Goal: Transaction & Acquisition: Purchase product/service

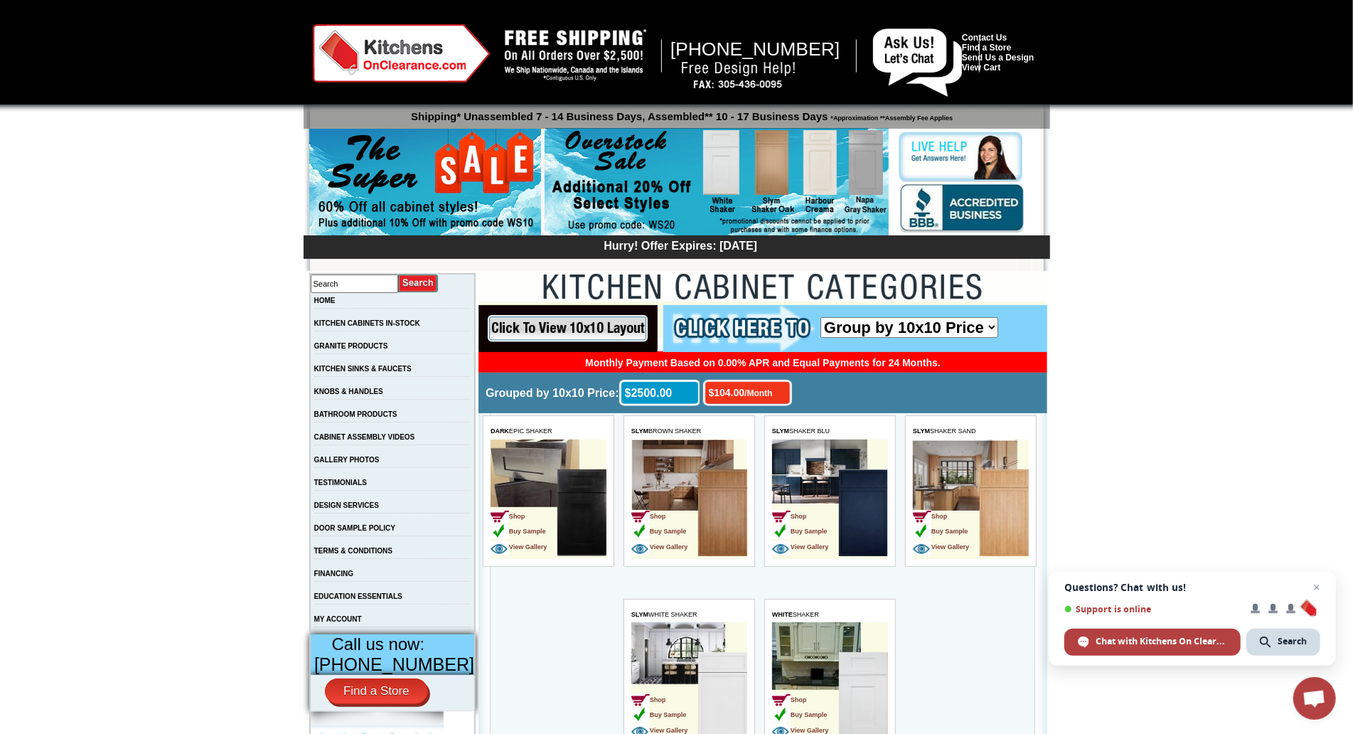
click at [75, 92] on div at bounding box center [676, 56] width 1353 height 112
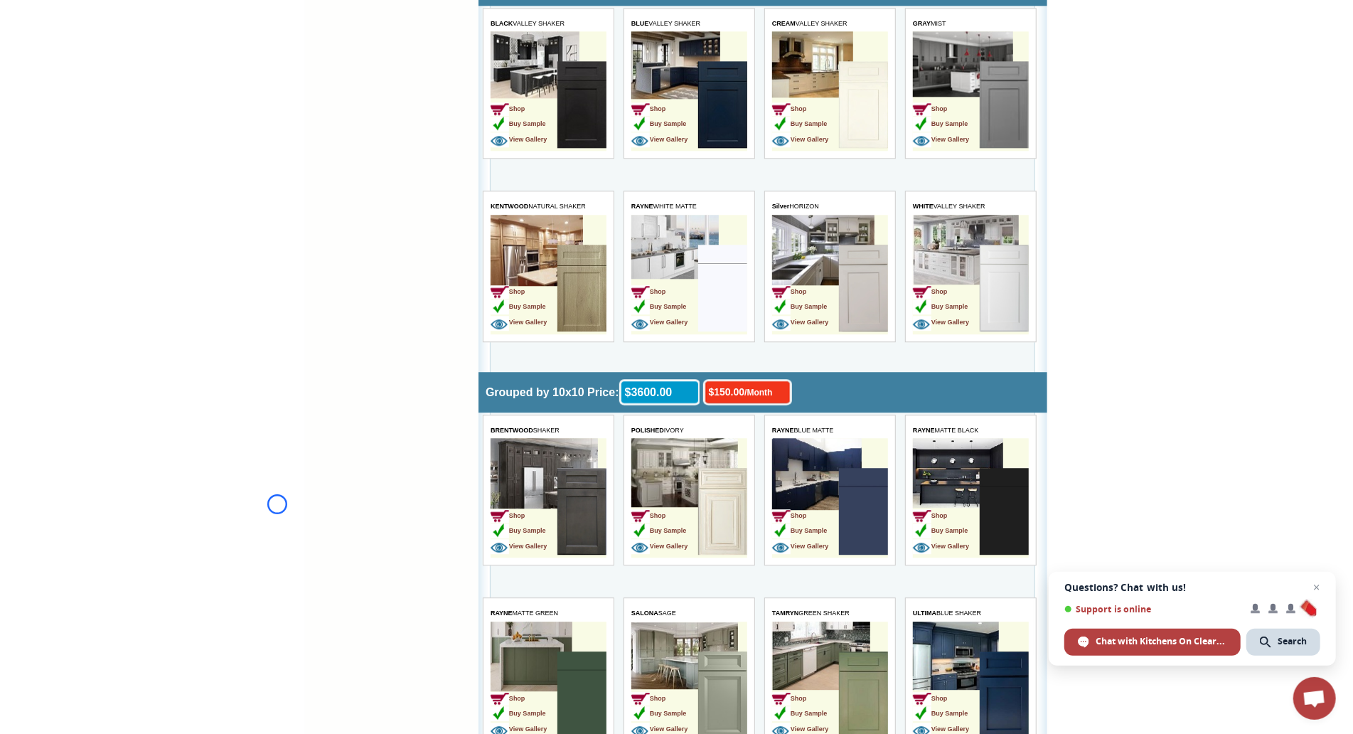
scroll to position [2727, 0]
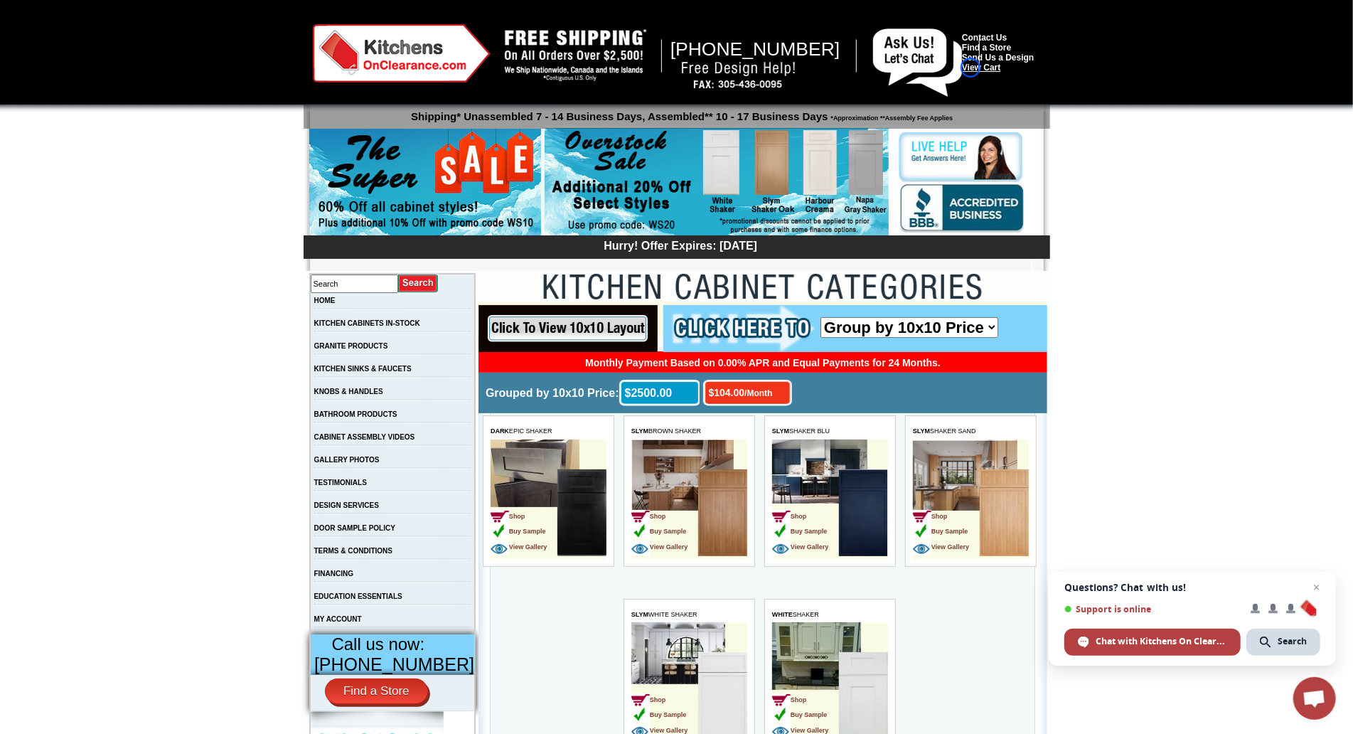
click at [971, 68] on link "View Cart" at bounding box center [981, 68] width 38 height 10
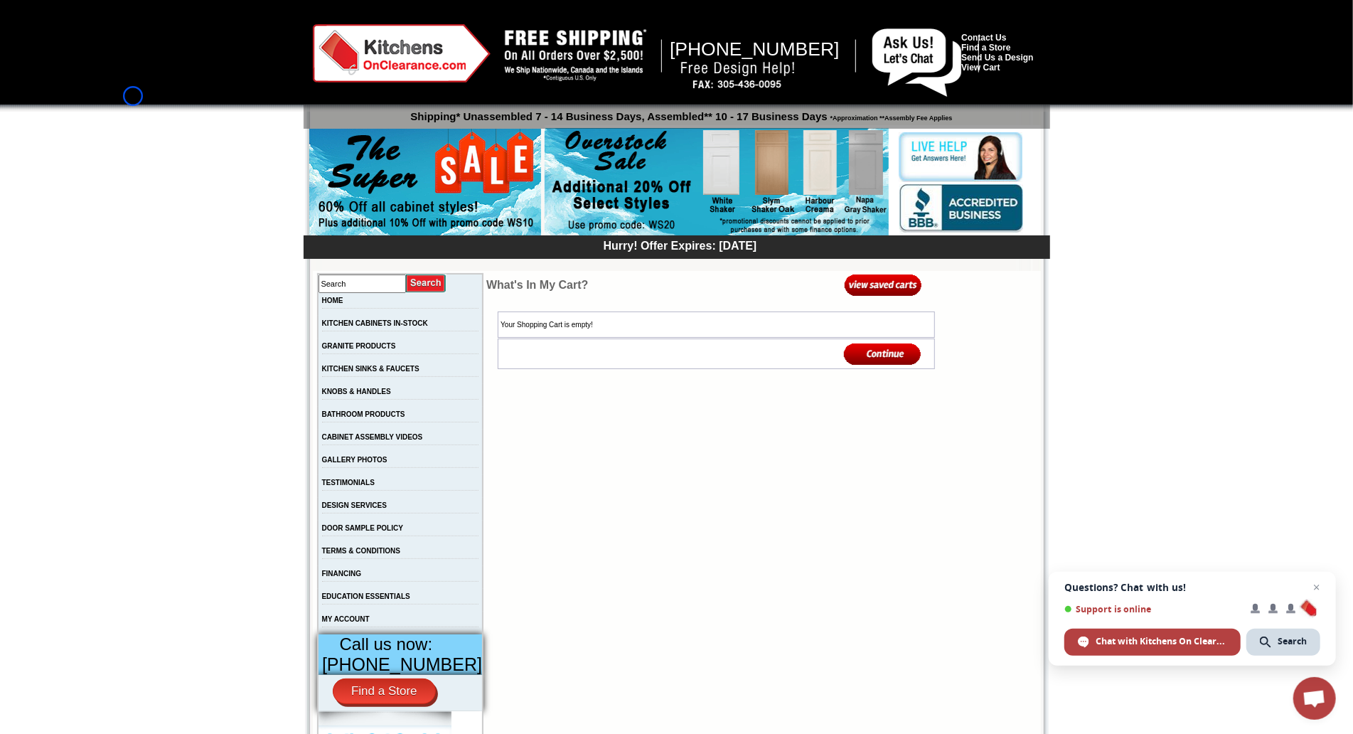
click at [133, 96] on div at bounding box center [676, 56] width 1353 height 112
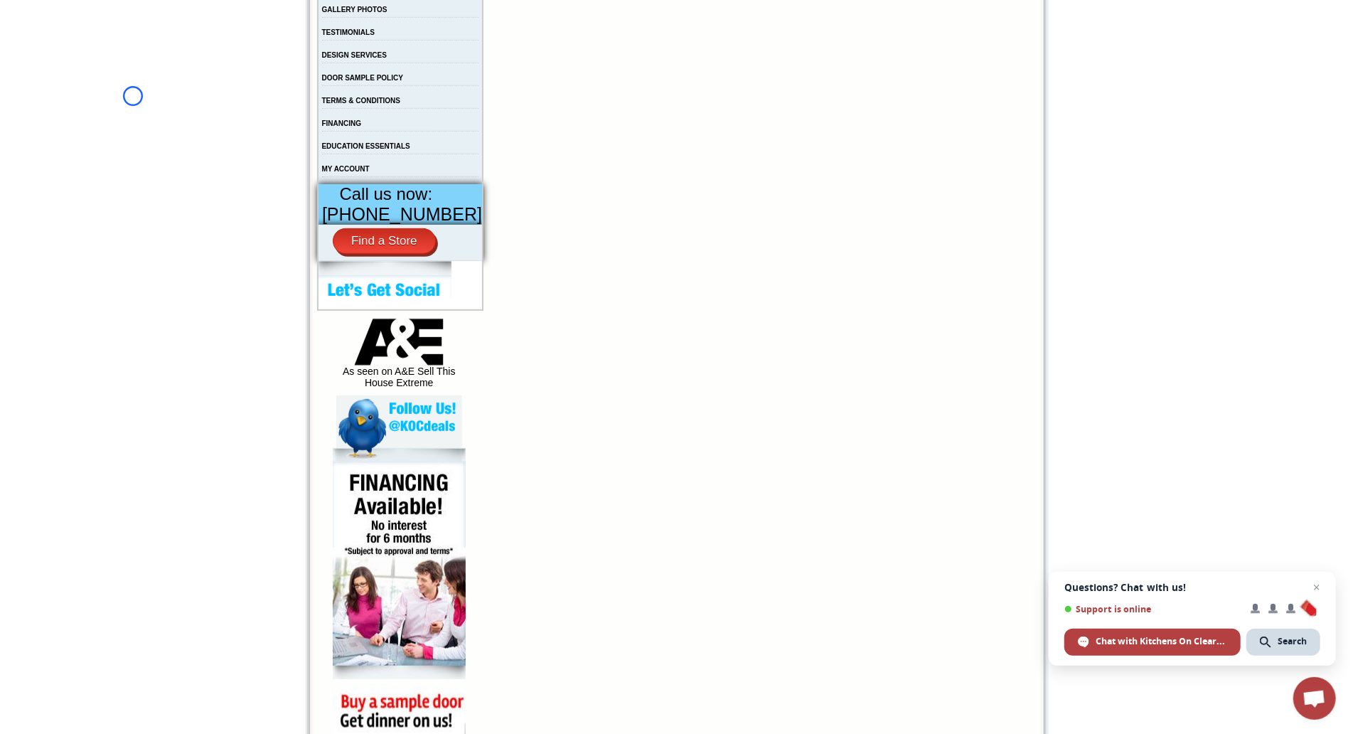
scroll to position [474, 0]
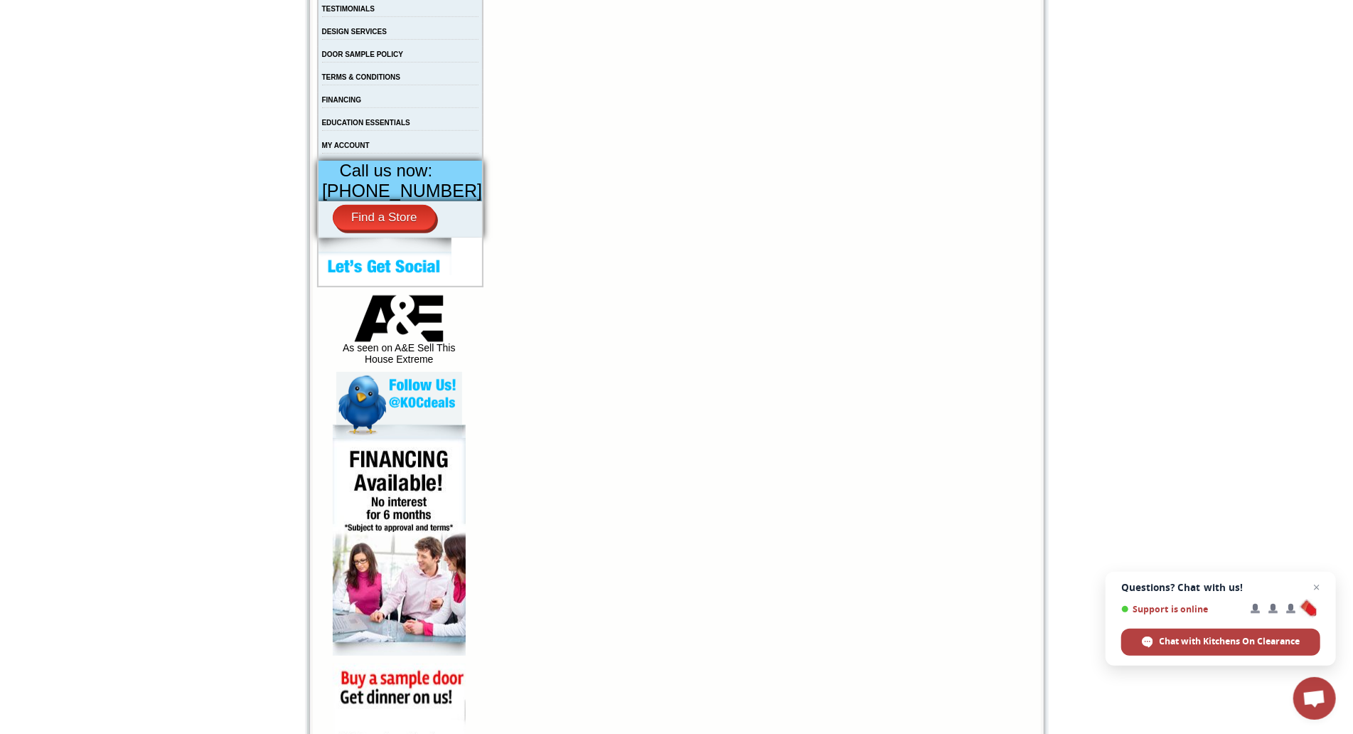
click at [133, 96] on body "[PHONE_NUMBER] Contact Us Find a Store Send Us a Design View Cart Shipping* Una…" at bounding box center [676, 296] width 1353 height 1540
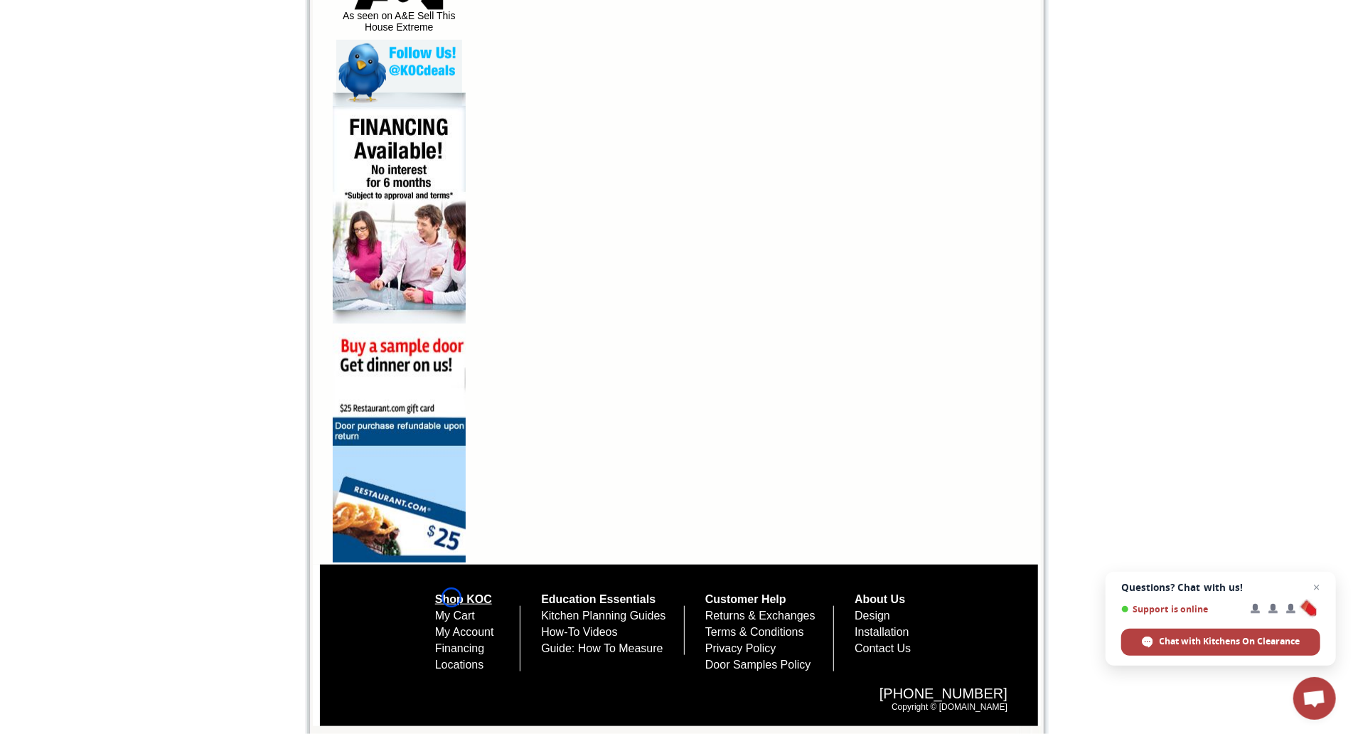
click at [452, 597] on link "Shop KOC" at bounding box center [463, 599] width 57 height 12
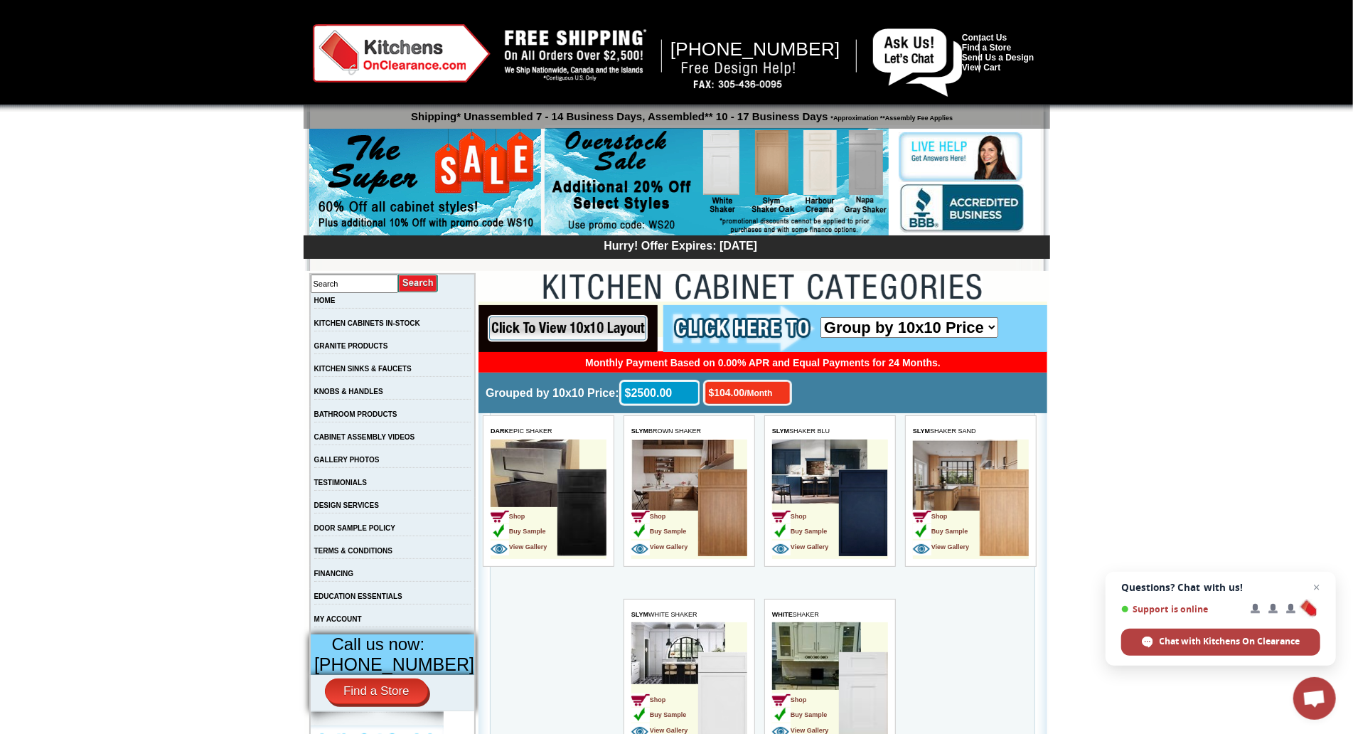
click at [452, 597] on td "EDUCATION ESSENTIALS" at bounding box center [393, 600] width 166 height 23
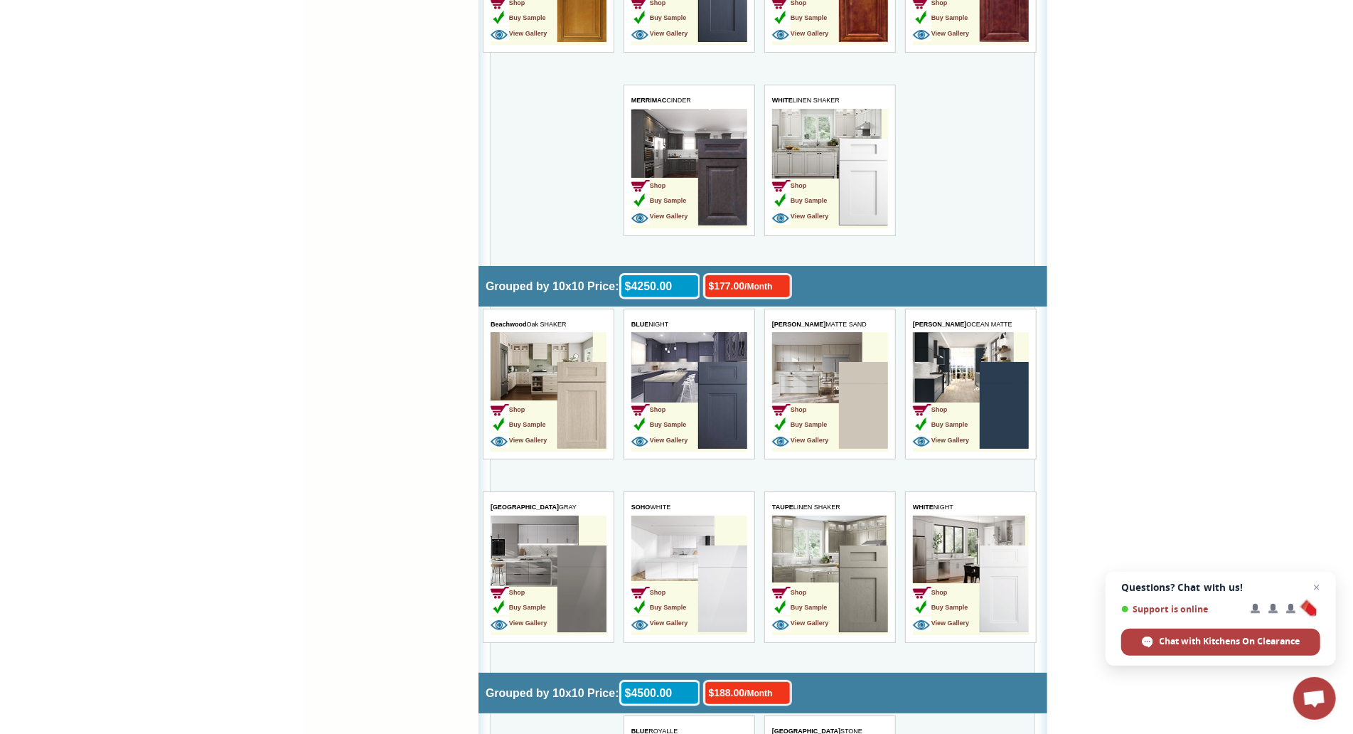
scroll to position [4024, 0]
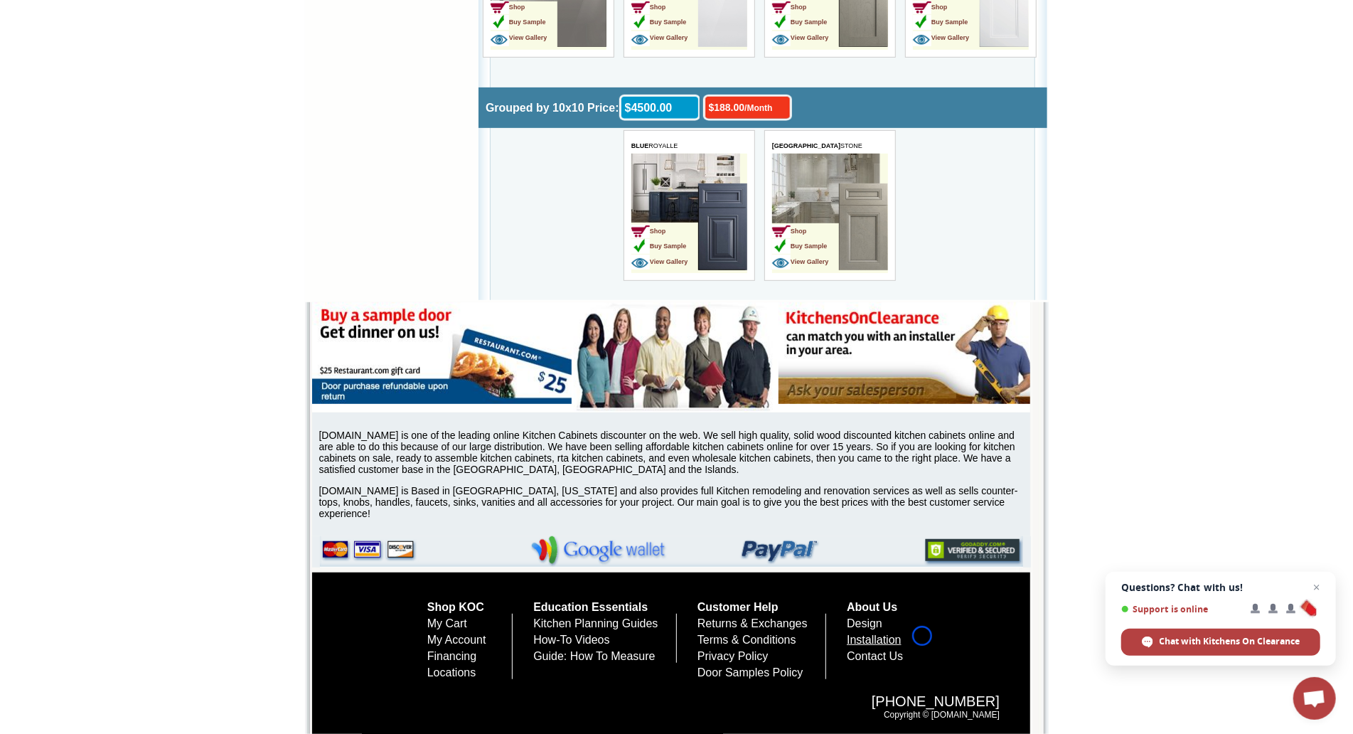
click at [902, 636] on link "Installation" at bounding box center [874, 640] width 55 height 12
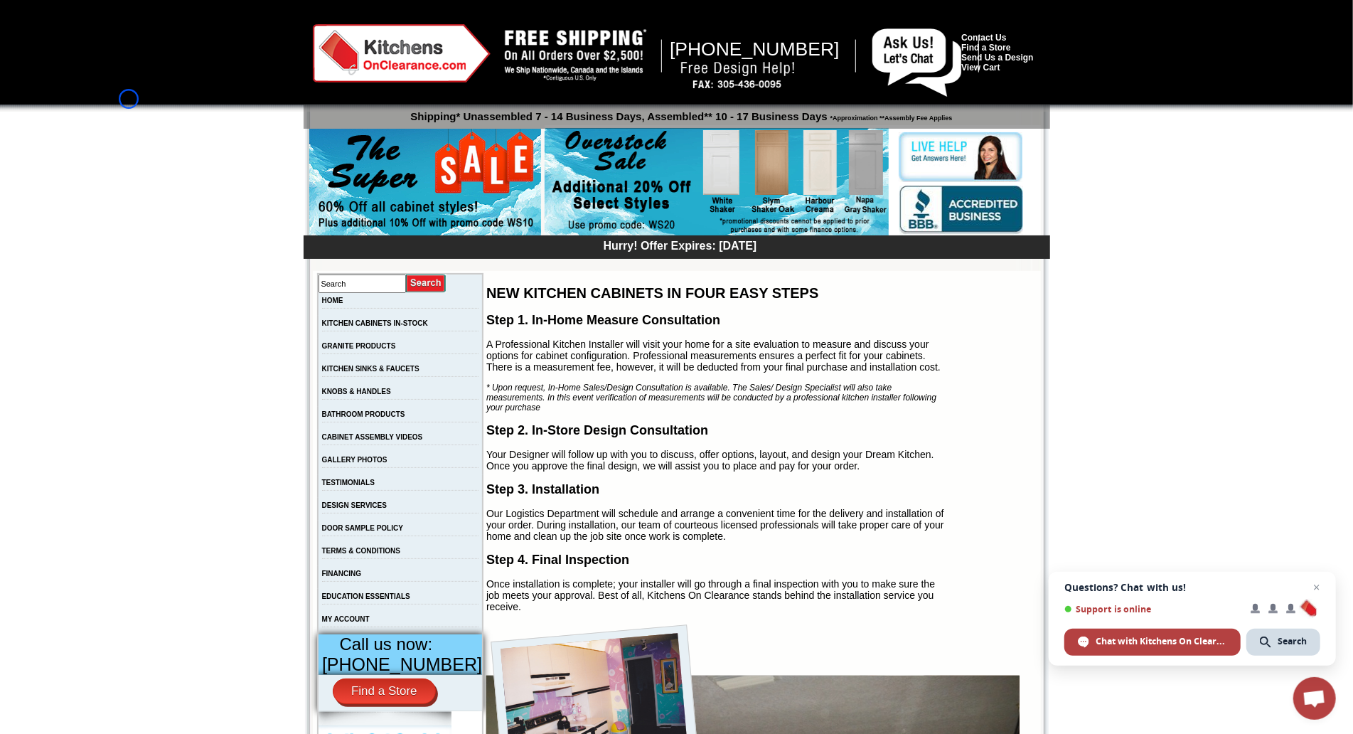
click at [129, 99] on div at bounding box center [676, 56] width 1353 height 112
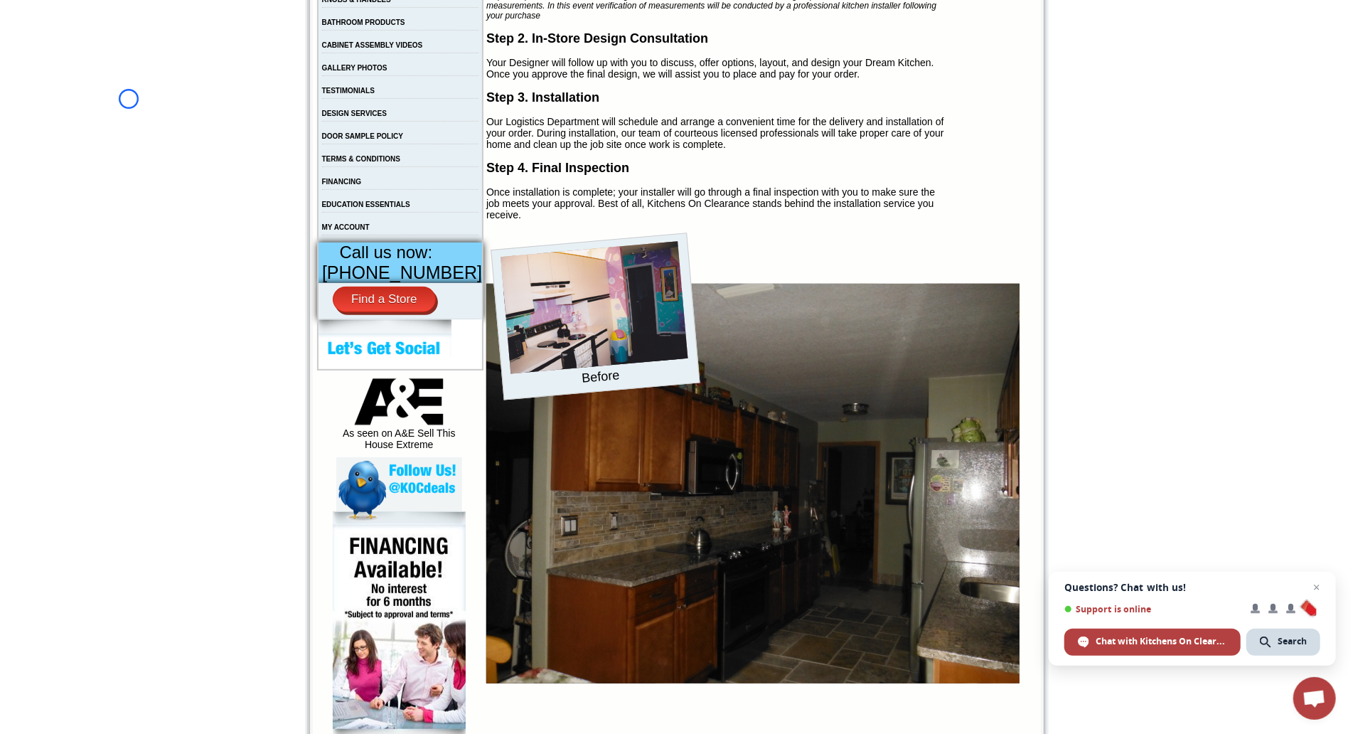
scroll to position [511, 0]
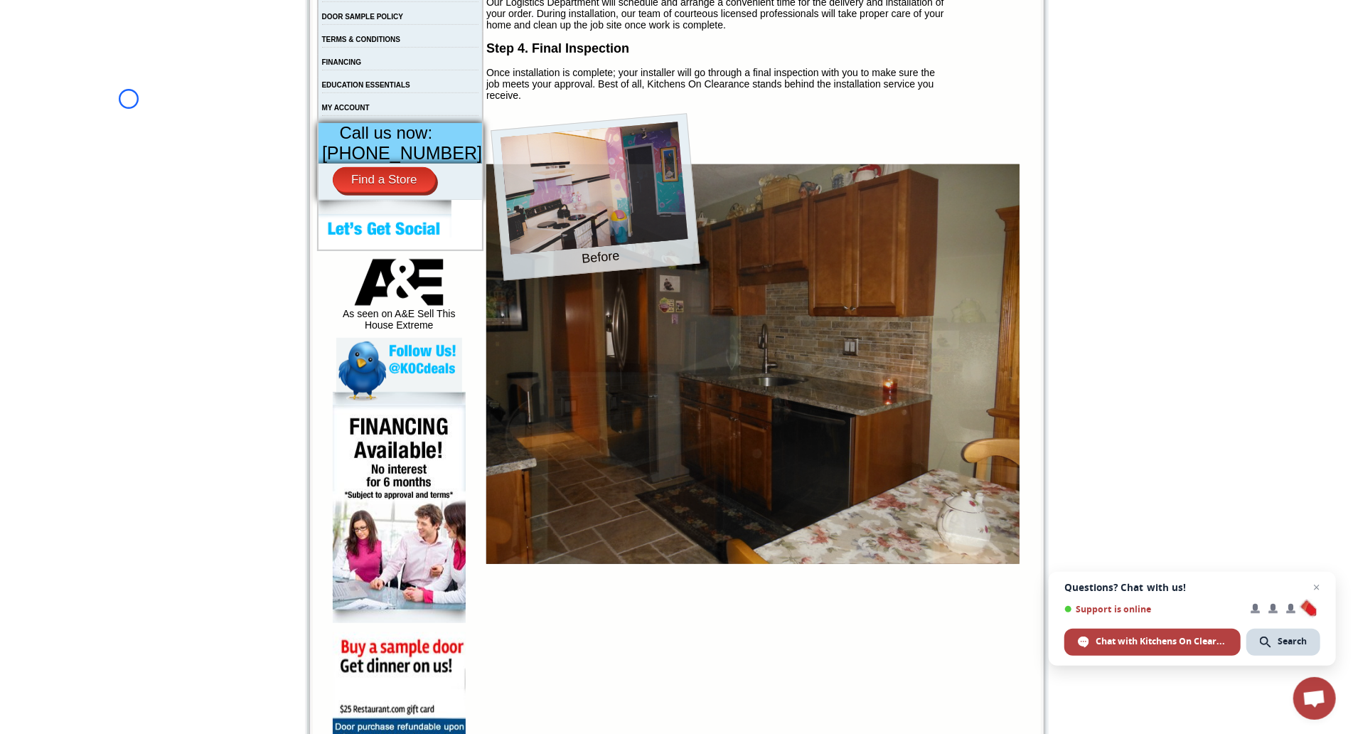
click at [129, 99] on body "1-888-621-0925 Contact Us Find a Store Send Us a Design View Cart Shipping* Una…" at bounding box center [676, 262] width 1353 height 1547
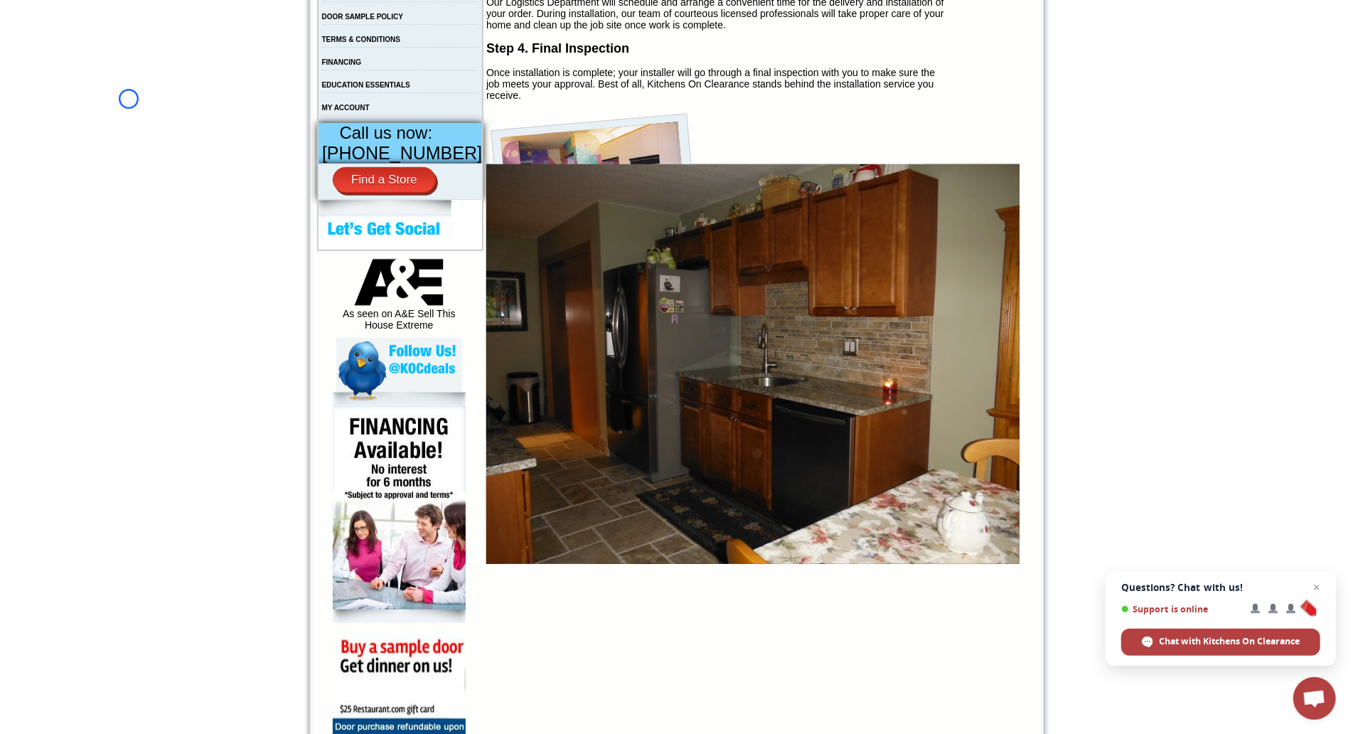
scroll to position [213, 0]
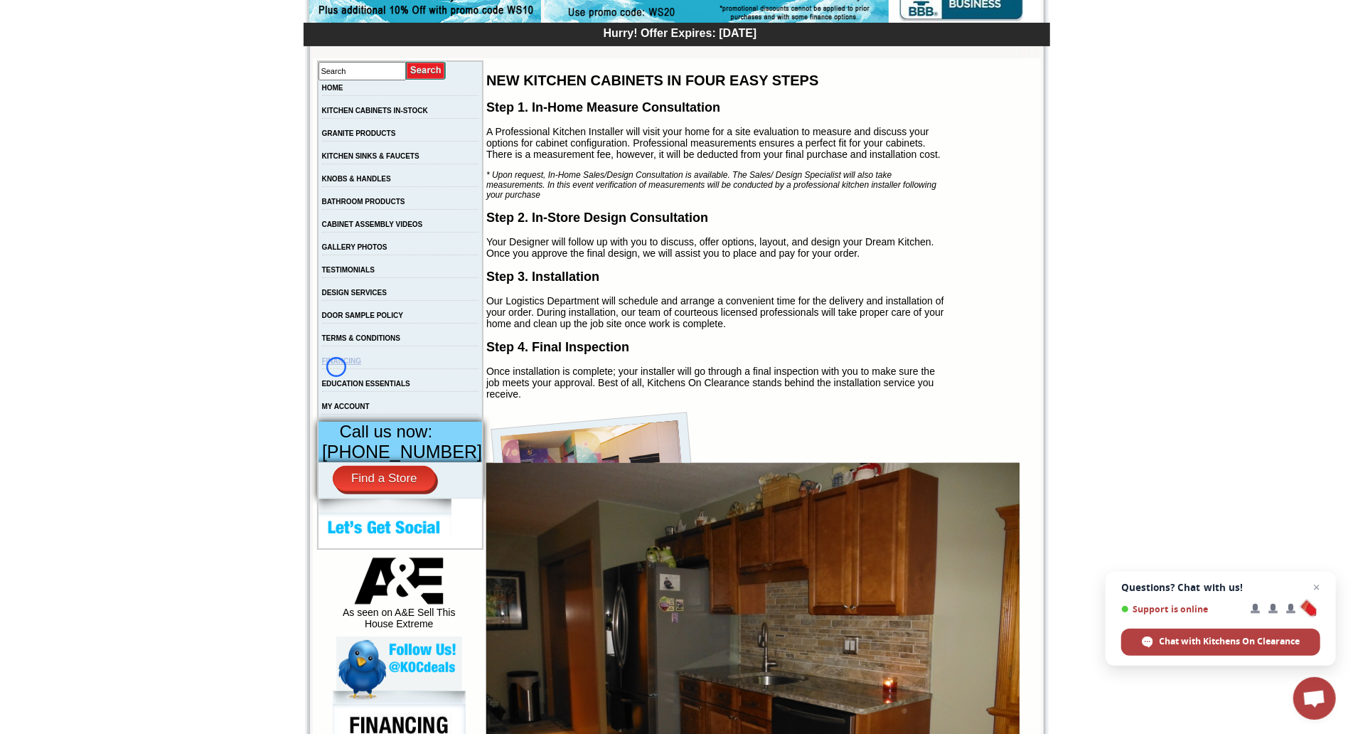
click at [336, 365] on link "FINANCING" at bounding box center [342, 361] width 40 height 8
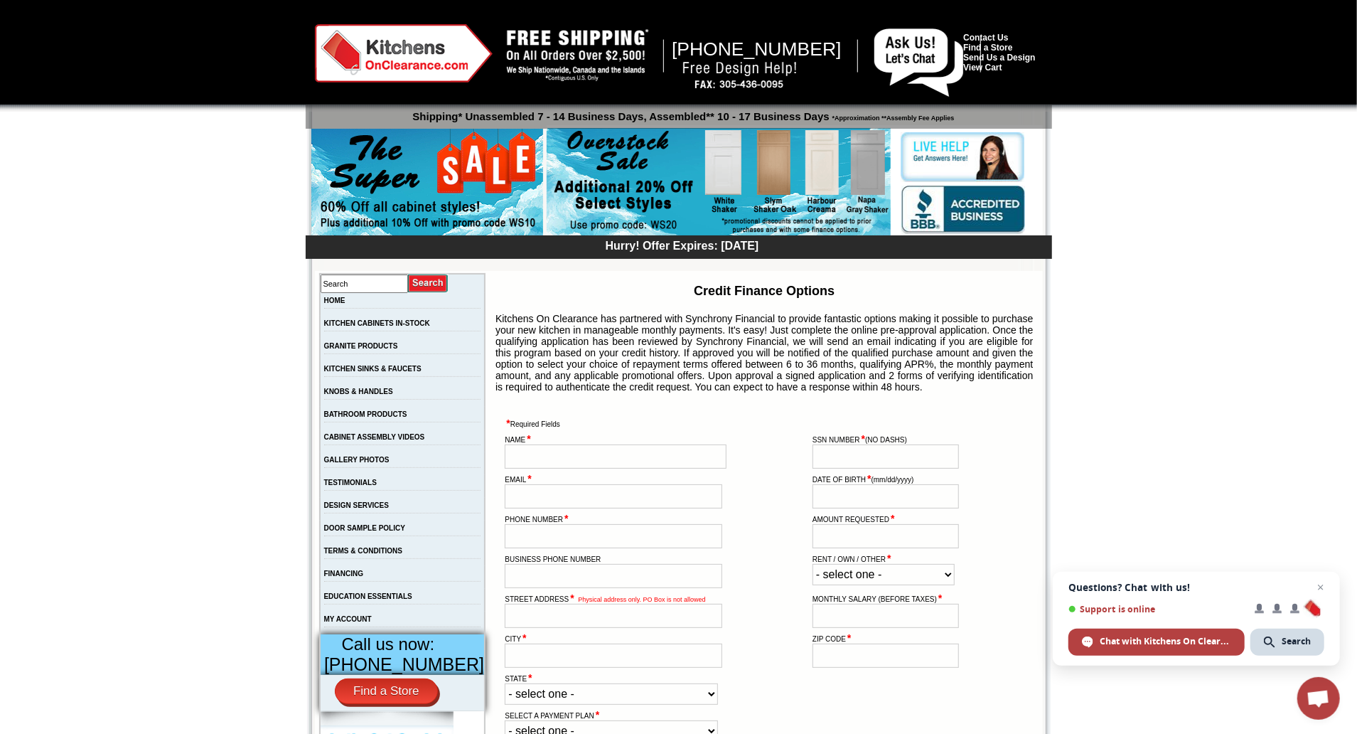
click at [104, 85] on div at bounding box center [678, 56] width 1357 height 112
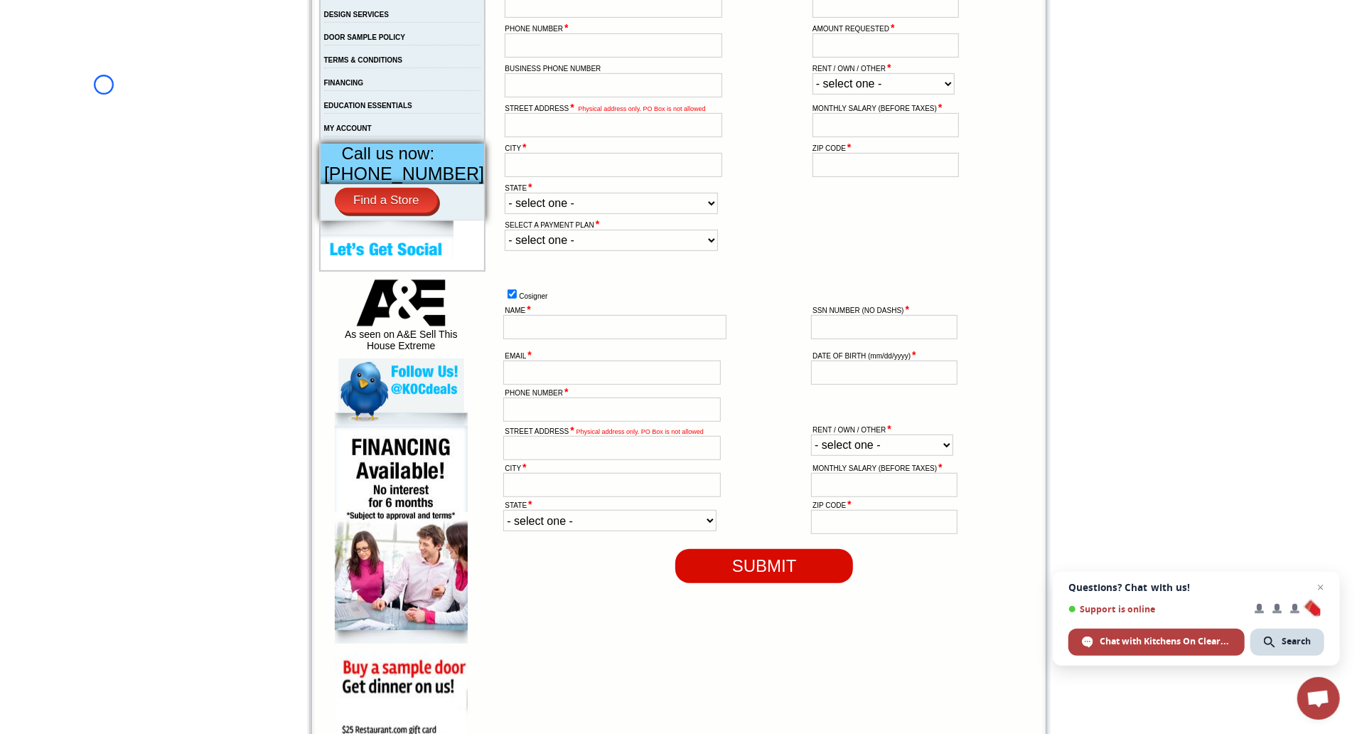
scroll to position [565, 0]
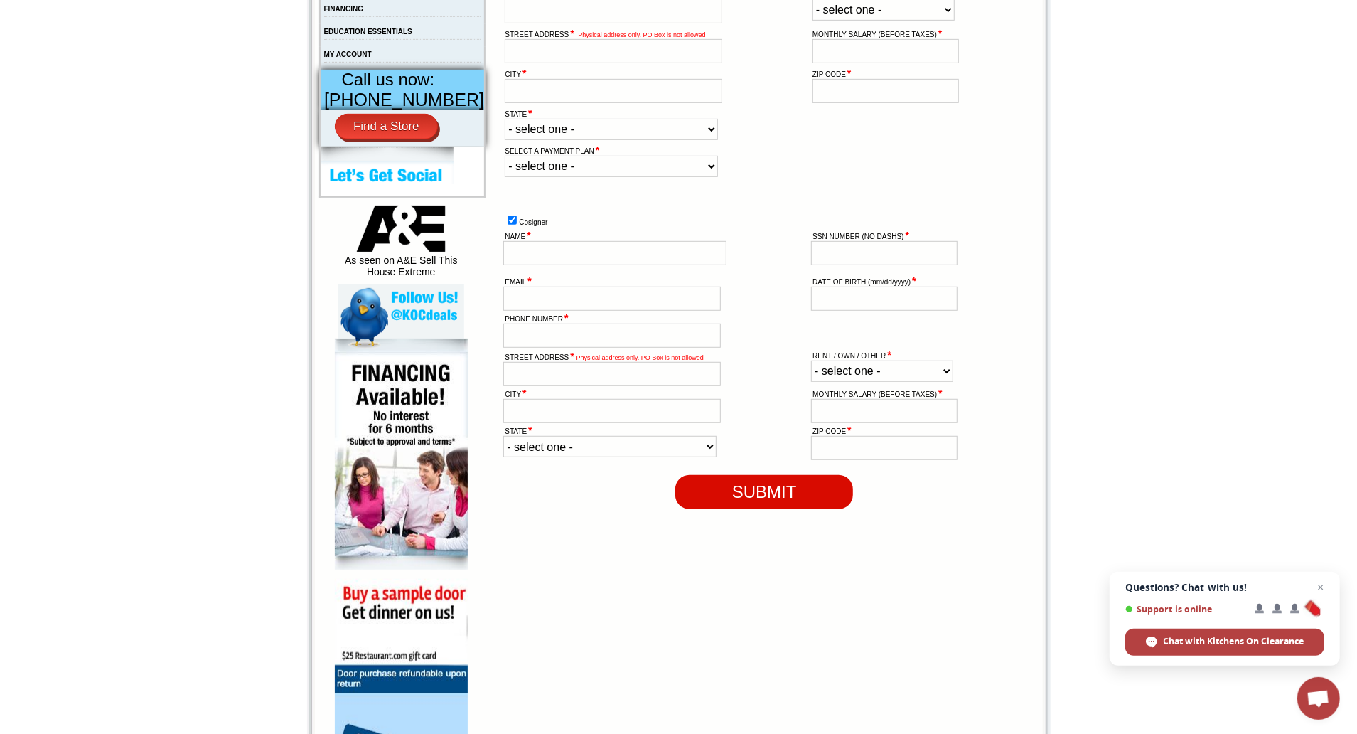
click at [104, 85] on body "[PHONE_NUMBER] Contact Us Find a Store Send Us a Design View Cart Shipping* Una…" at bounding box center [678, 208] width 1357 height 1547
